Goal: Information Seeking & Learning: Learn about a topic

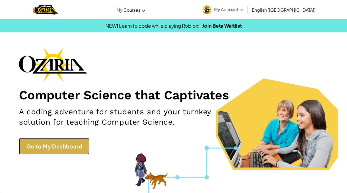
click at [46, 152] on link "Go to My Dashboard" at bounding box center [54, 146] width 70 height 16
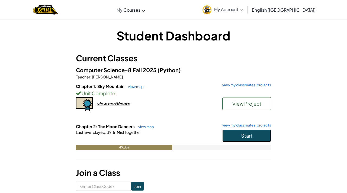
click at [251, 133] on span "Start" at bounding box center [246, 135] width 11 height 6
